Goal: Register for event/course

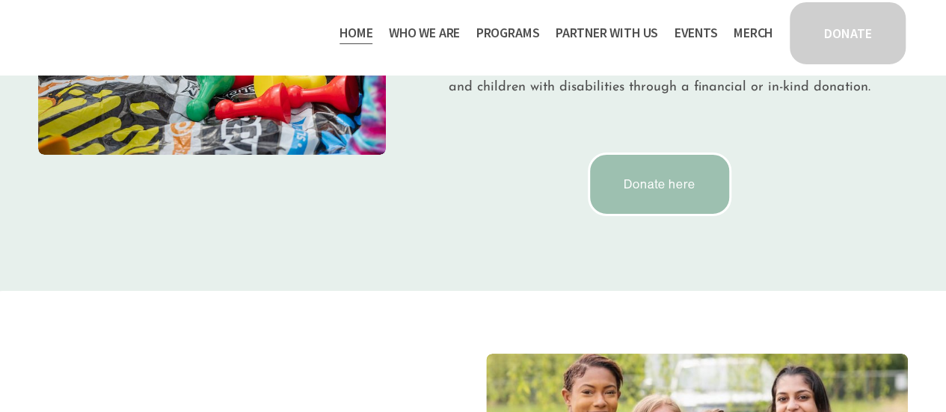
scroll to position [2619, 0]
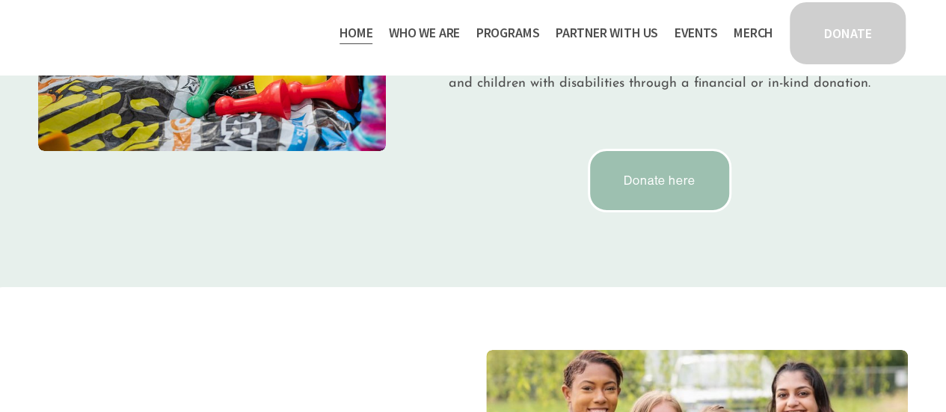
click at [488, 29] on span "Programs" at bounding box center [509, 33] width 64 height 22
click at [510, 37] on span "Programs" at bounding box center [509, 33] width 64 height 22
click at [687, 34] on link "Events" at bounding box center [695, 33] width 43 height 24
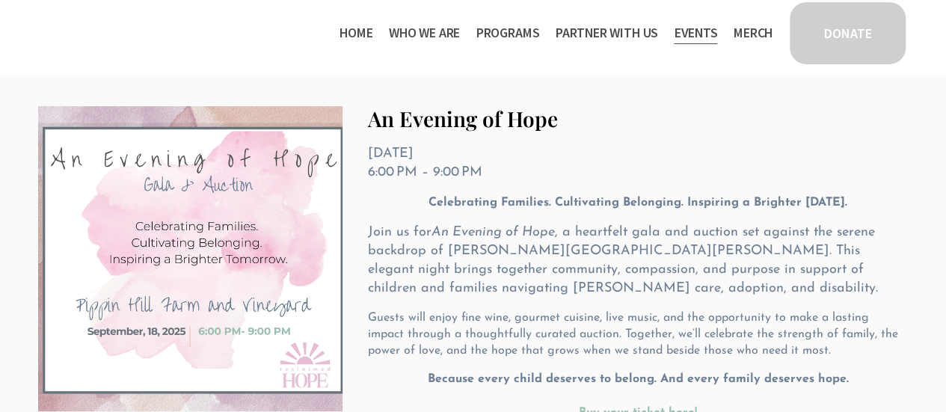
scroll to position [243, 0]
